Goal: Book appointment/travel/reservation

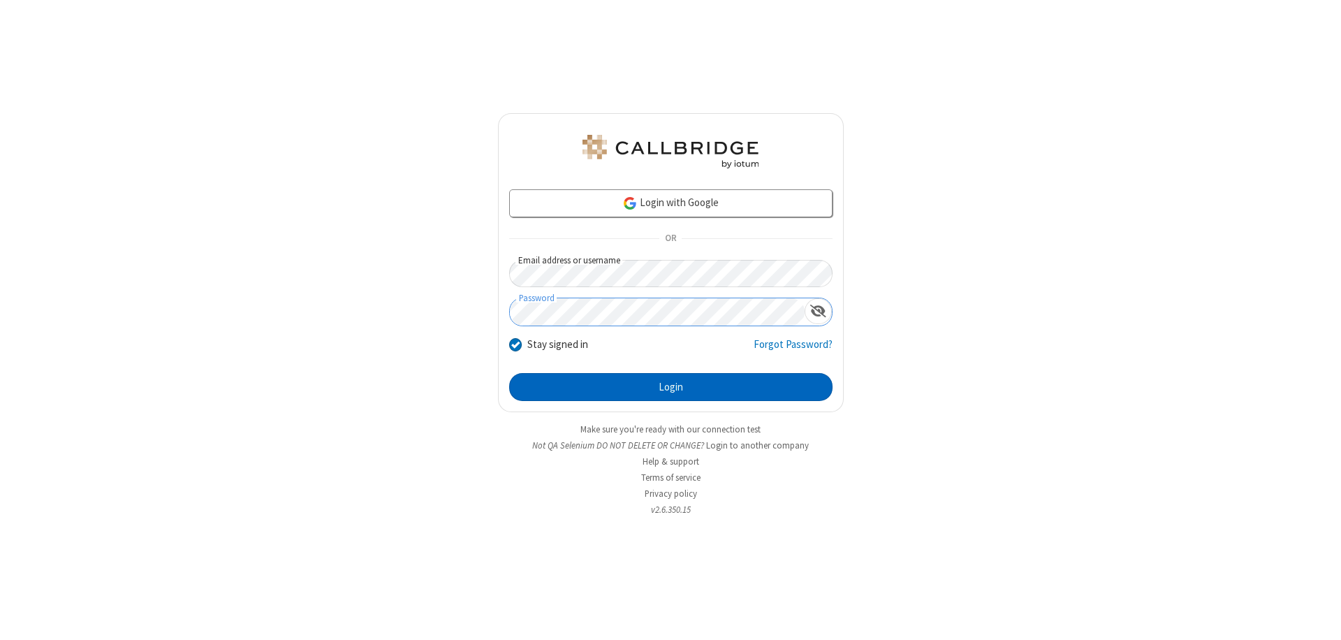
click at [671, 387] on button "Login" at bounding box center [670, 387] width 323 height 28
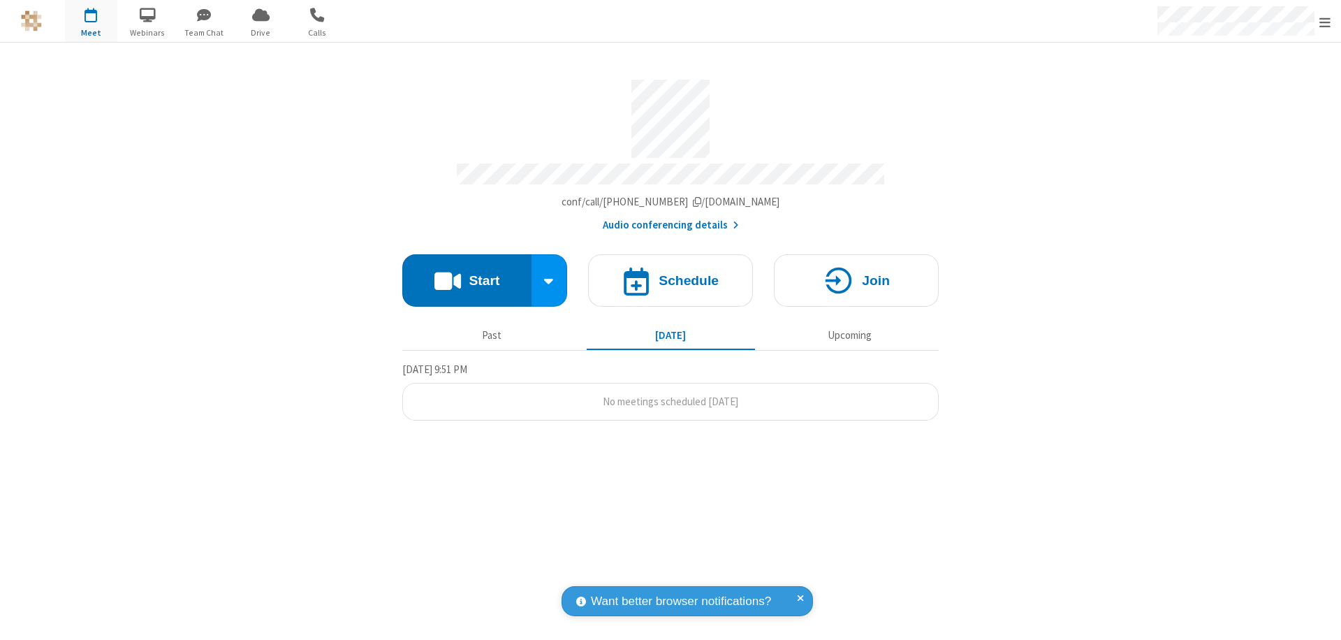
click at [1325, 22] on span "Open menu" at bounding box center [1325, 22] width 11 height 14
click at [91, 21] on span "button" at bounding box center [91, 15] width 52 height 24
click at [671, 274] on h4 "Schedule" at bounding box center [689, 280] width 60 height 13
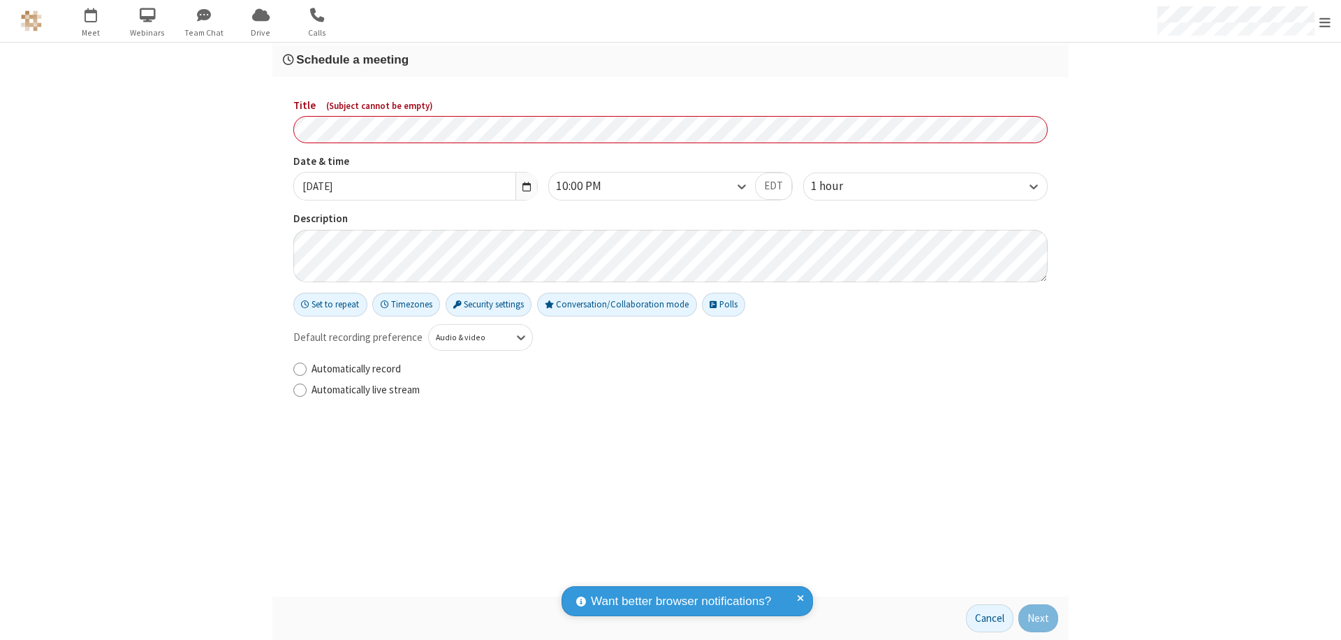
click at [671, 59] on h3 "Schedule a meeting" at bounding box center [670, 59] width 775 height 13
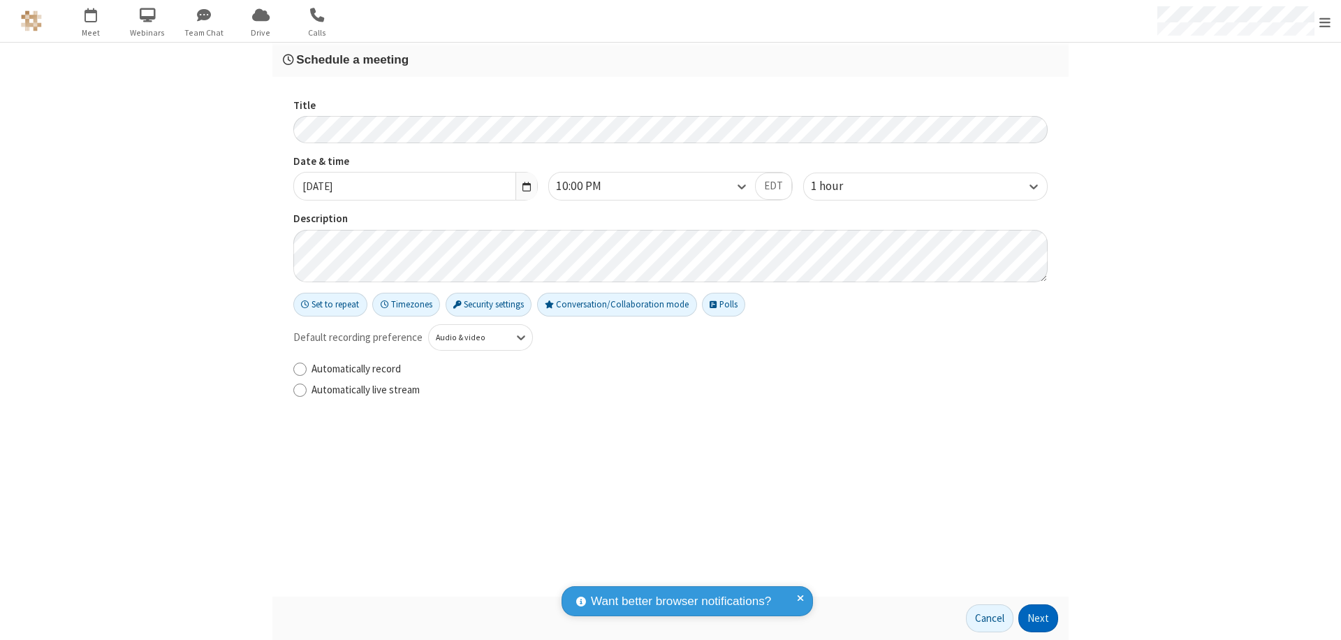
click at [1039, 618] on button "Next" at bounding box center [1039, 618] width 40 height 28
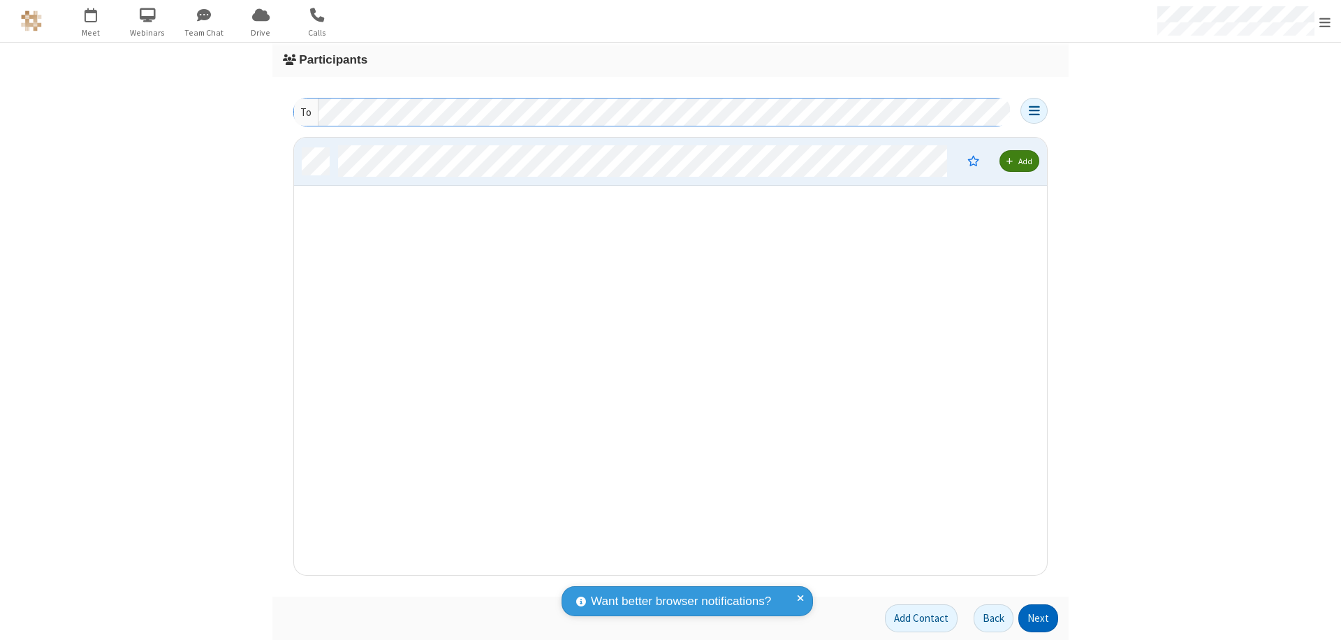
click at [1039, 618] on button "Next" at bounding box center [1039, 618] width 40 height 28
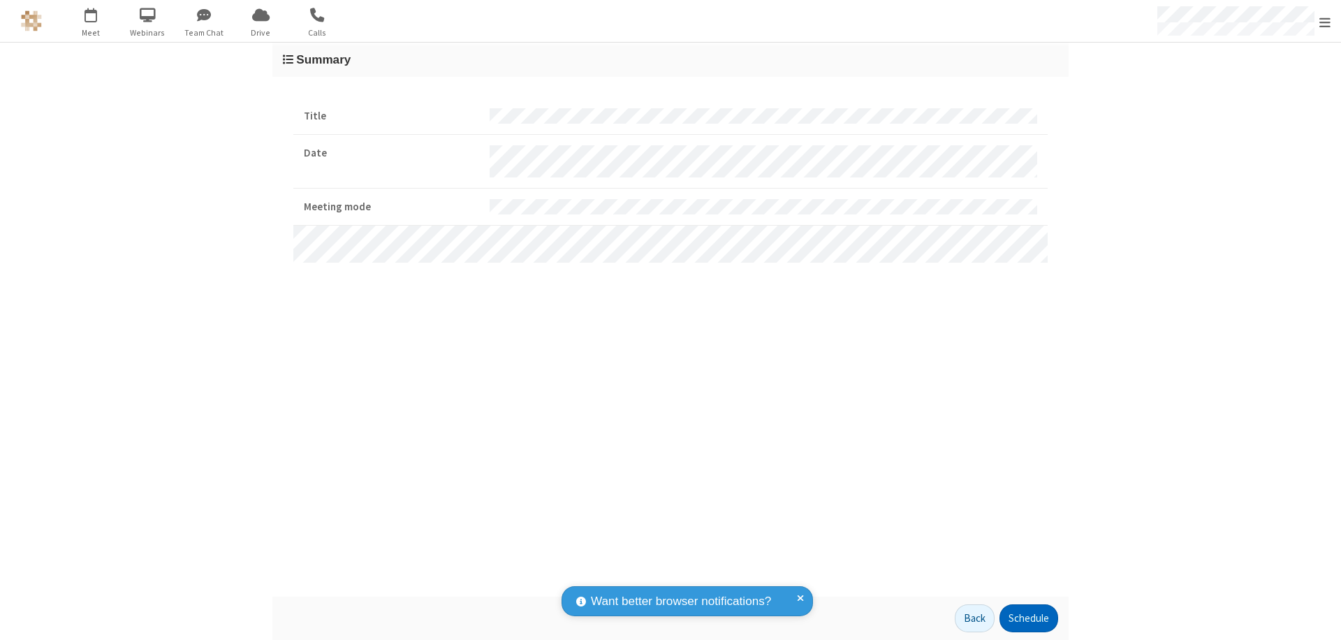
click at [1028, 618] on button "Schedule" at bounding box center [1029, 618] width 59 height 28
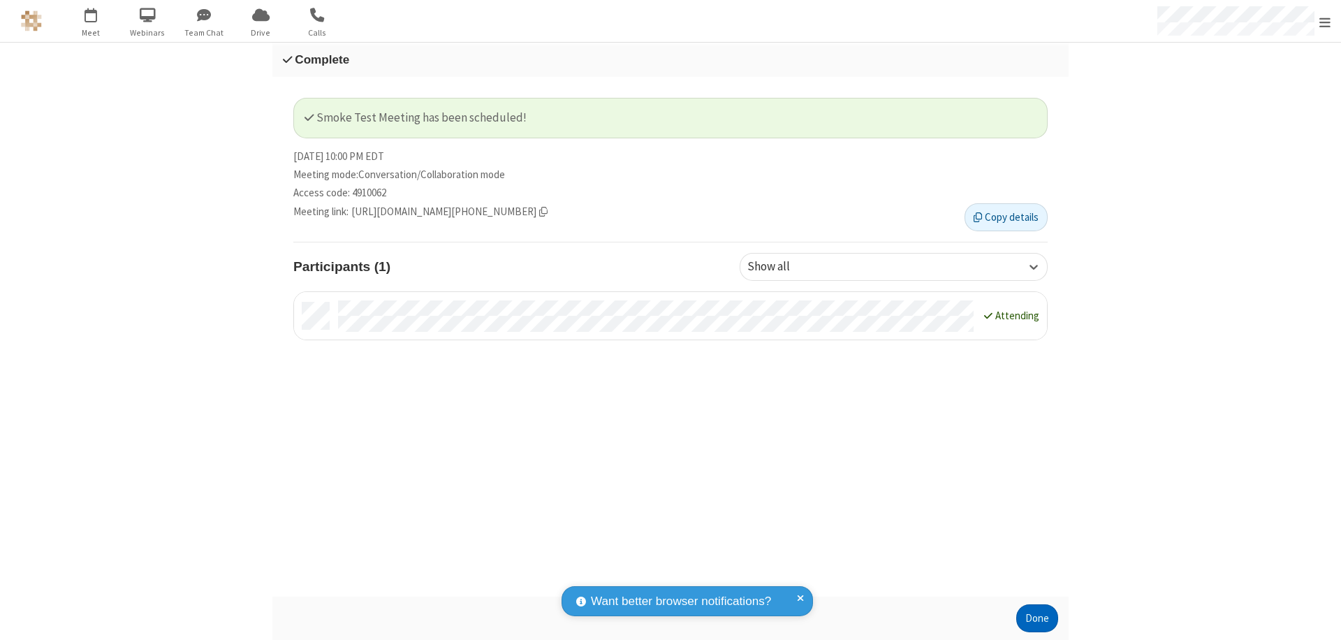
click at [1037, 618] on button "Done" at bounding box center [1038, 618] width 42 height 28
